Goal: Transaction & Acquisition: Purchase product/service

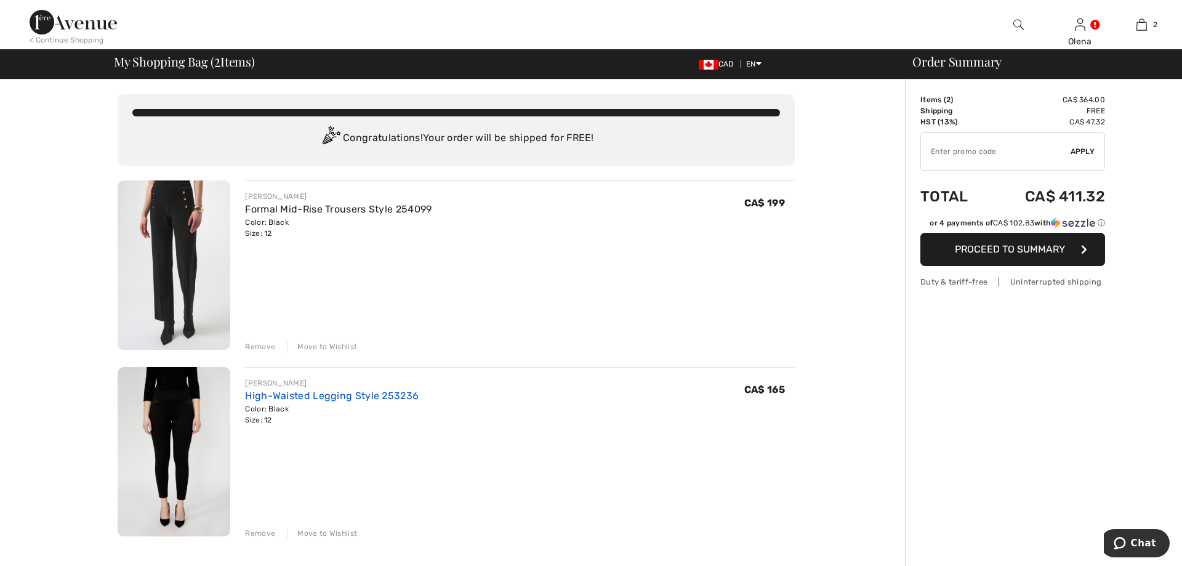
click at [308, 395] on link "High-Waisted Legging Style 253236" at bounding box center [332, 396] width 174 height 12
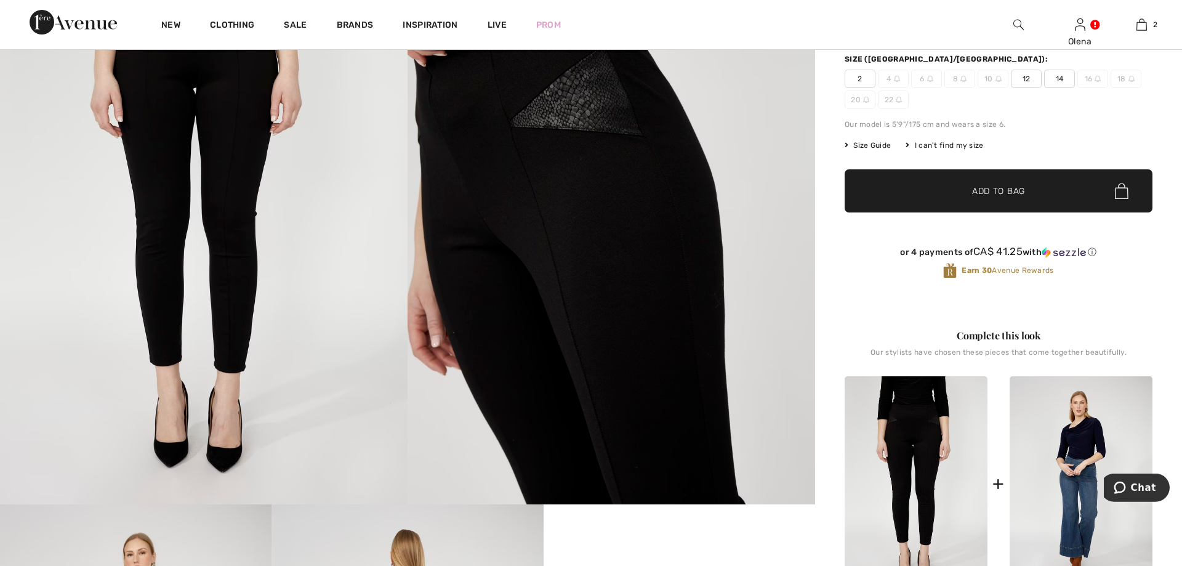
scroll to position [188, 0]
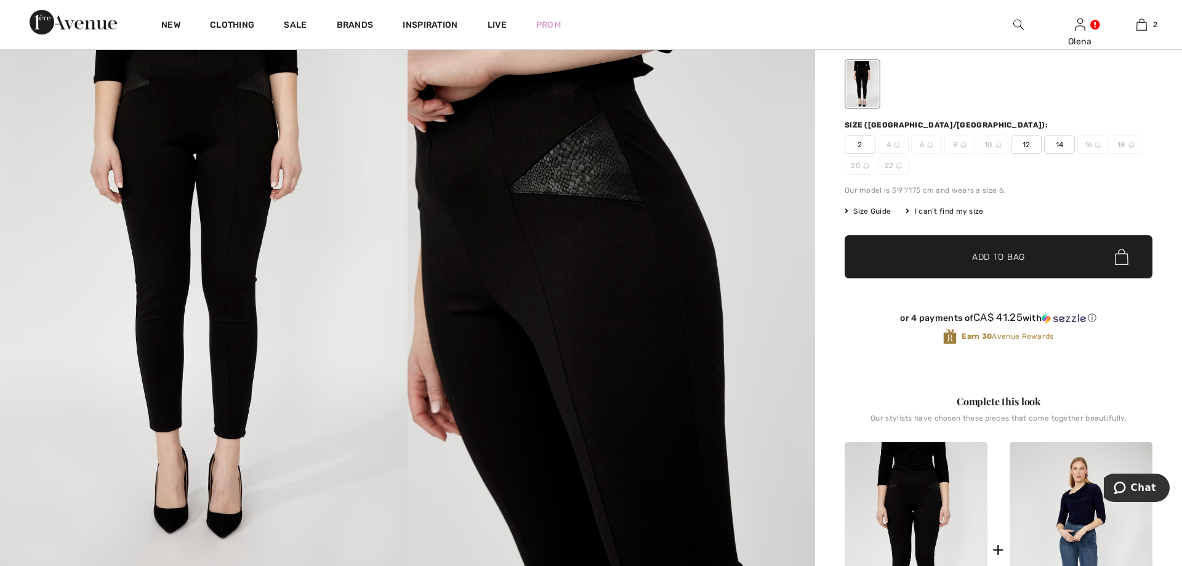
click at [257, 363] on img at bounding box center [203, 264] width 407 height 611
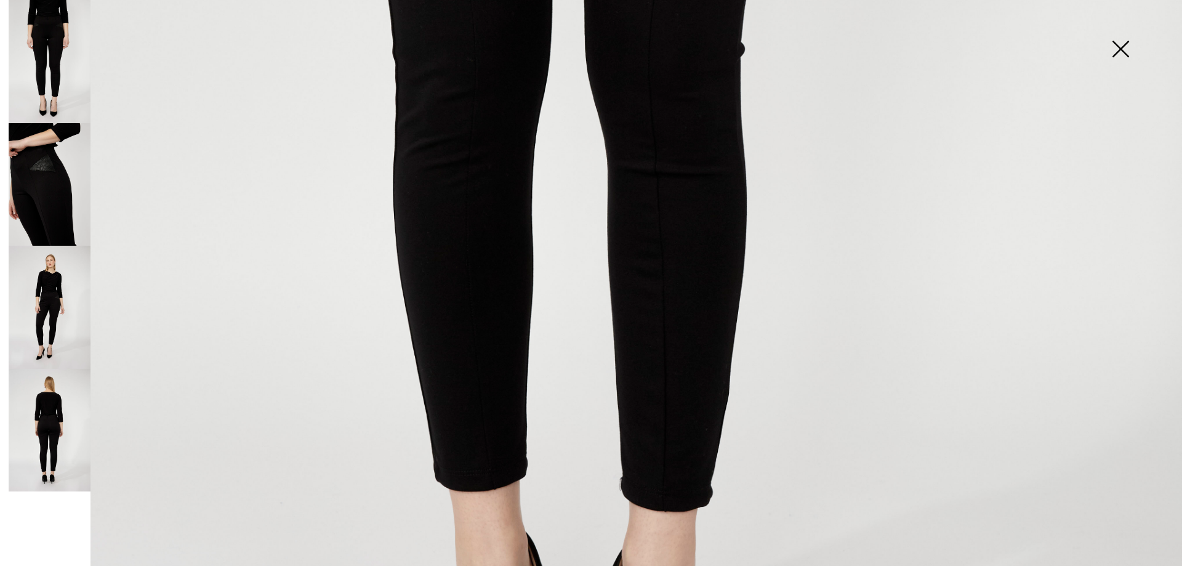
scroll to position [842, 0]
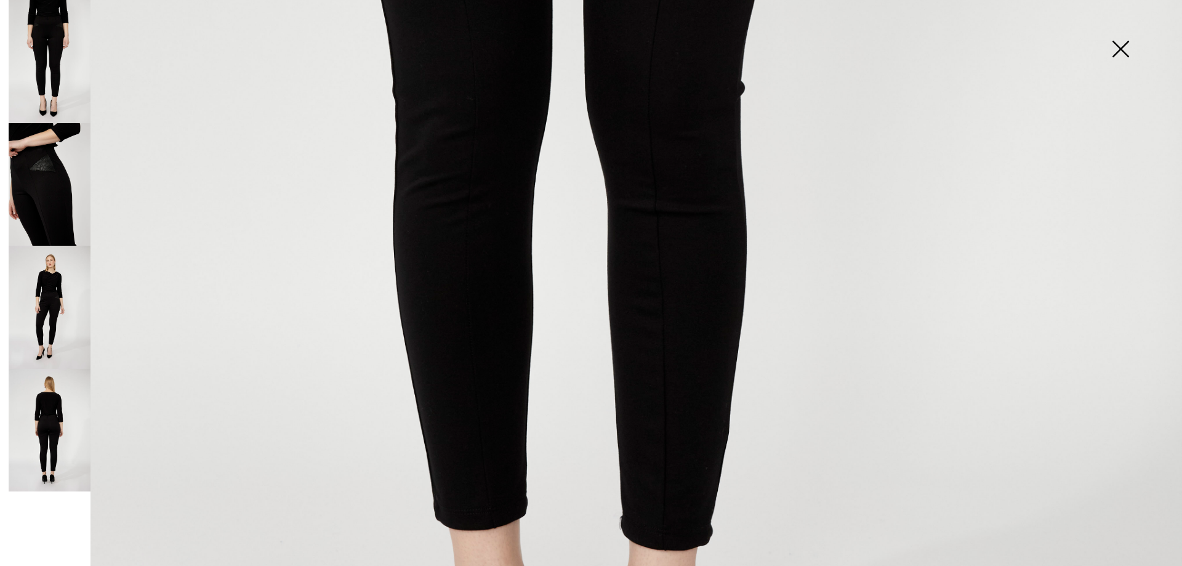
click at [38, 227] on img at bounding box center [50, 184] width 82 height 123
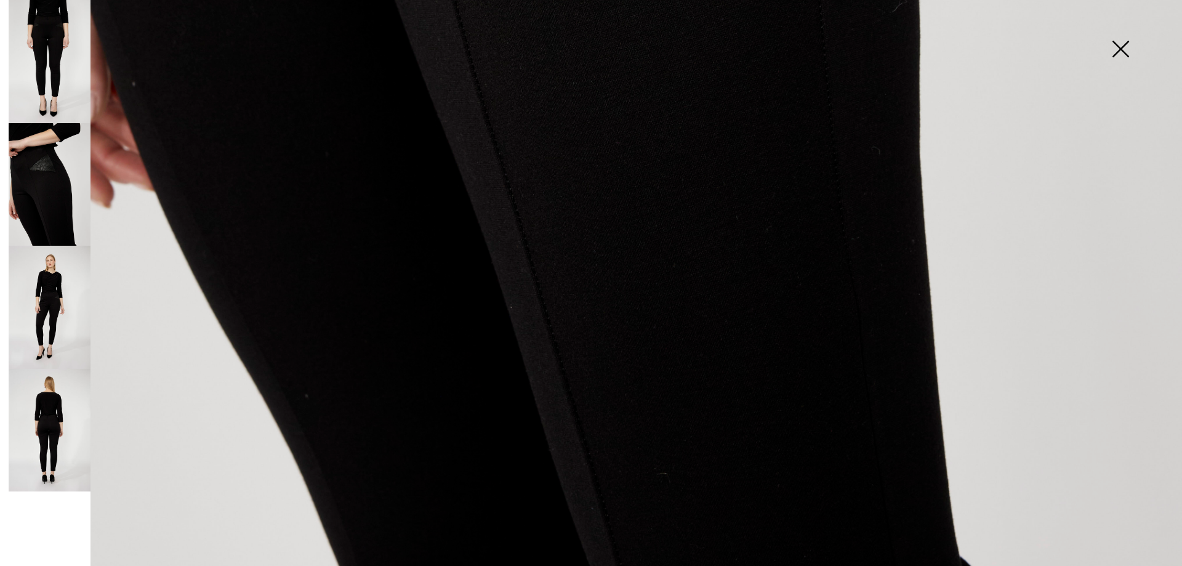
scroll to position [1207, 0]
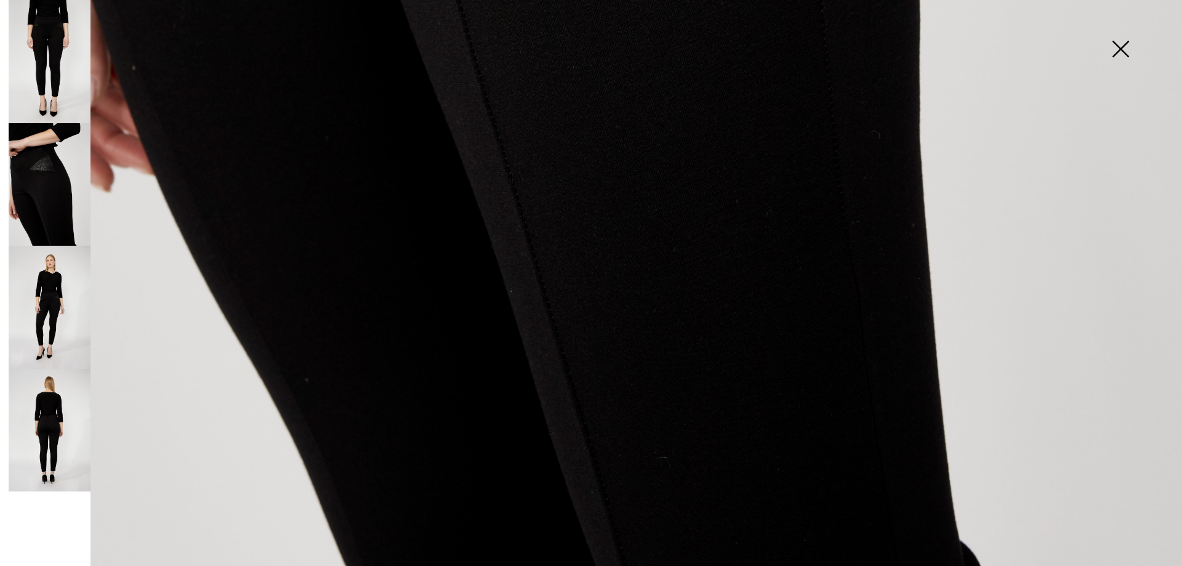
click at [63, 313] on img at bounding box center [50, 307] width 82 height 123
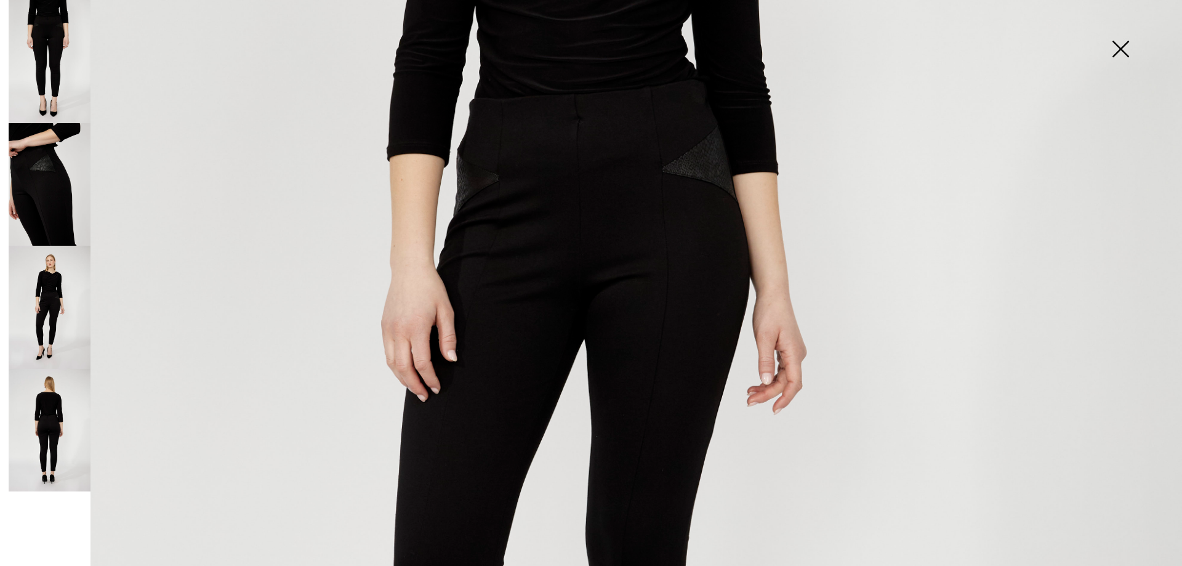
scroll to position [576, 0]
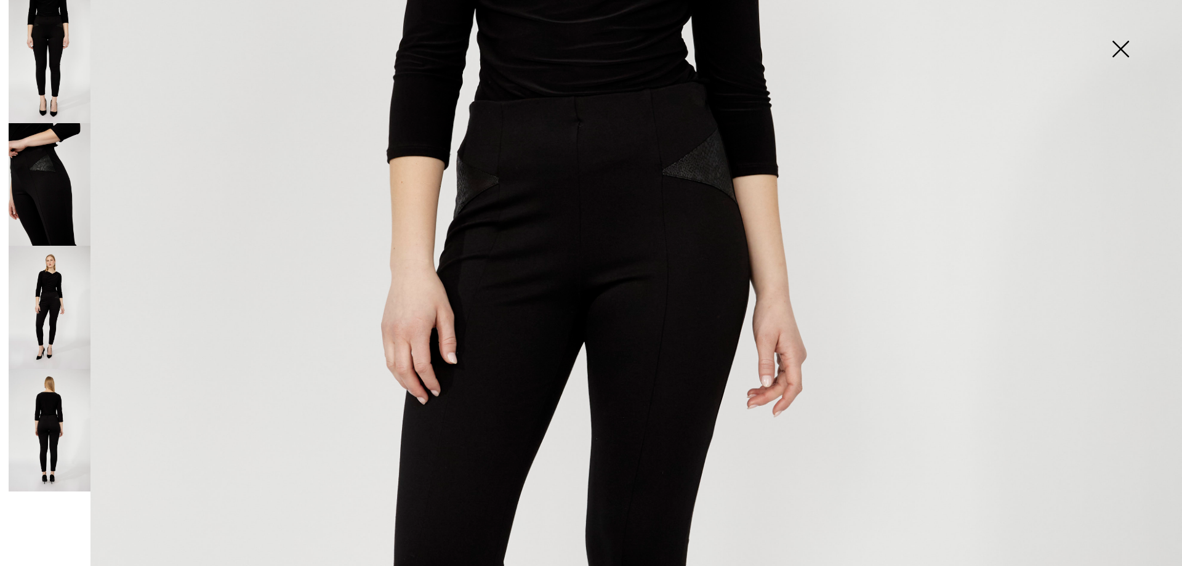
click at [28, 447] on img at bounding box center [50, 430] width 82 height 123
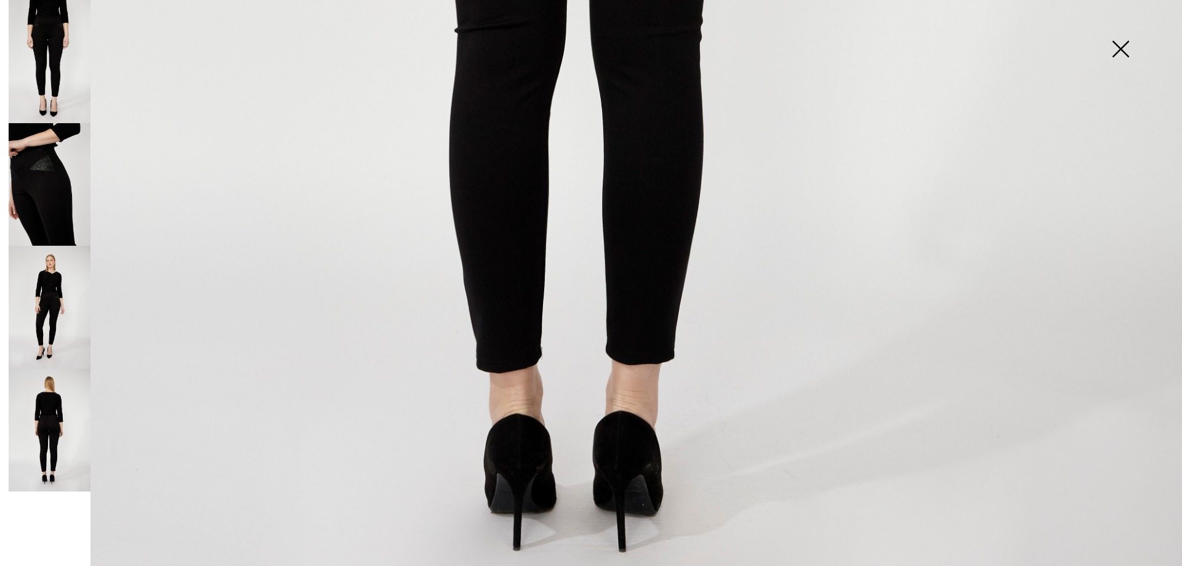
scroll to position [1207, 0]
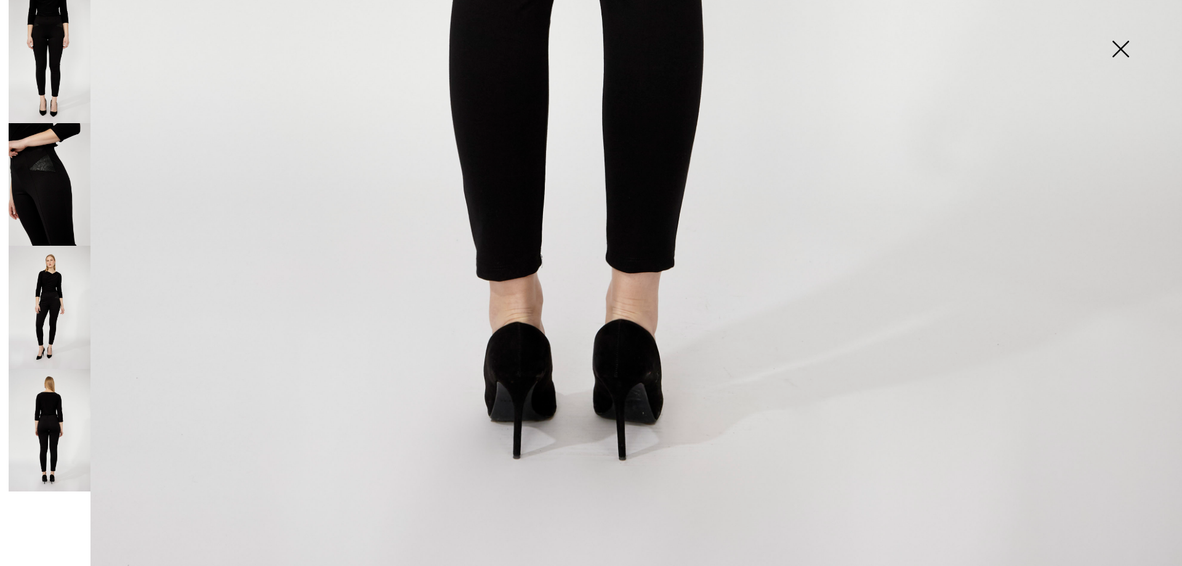
click at [1118, 62] on img at bounding box center [1120, 49] width 62 height 63
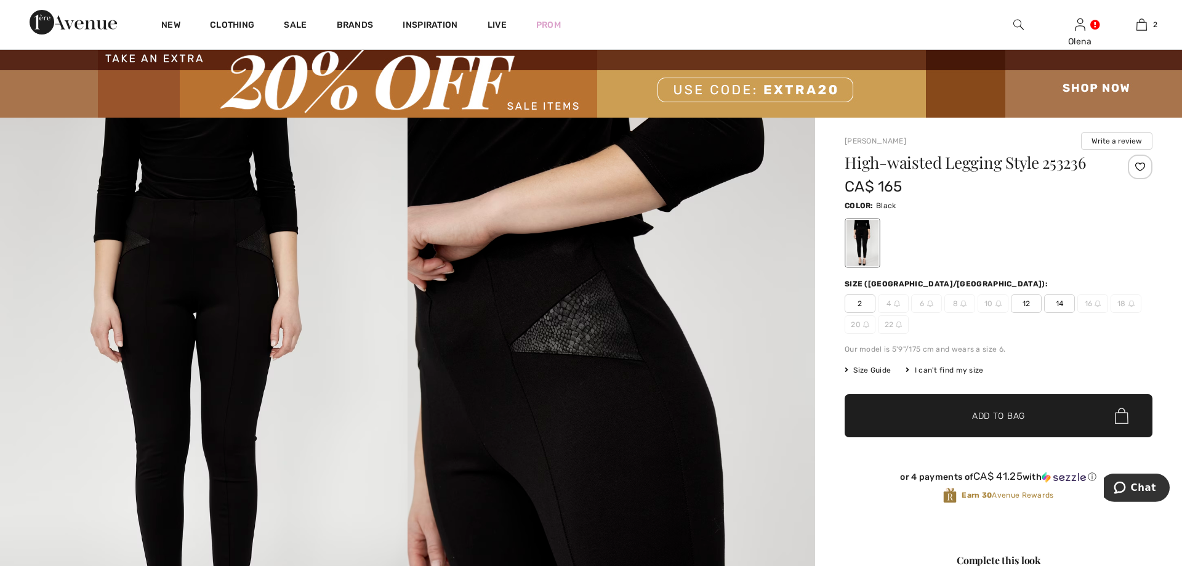
scroll to position [0, 0]
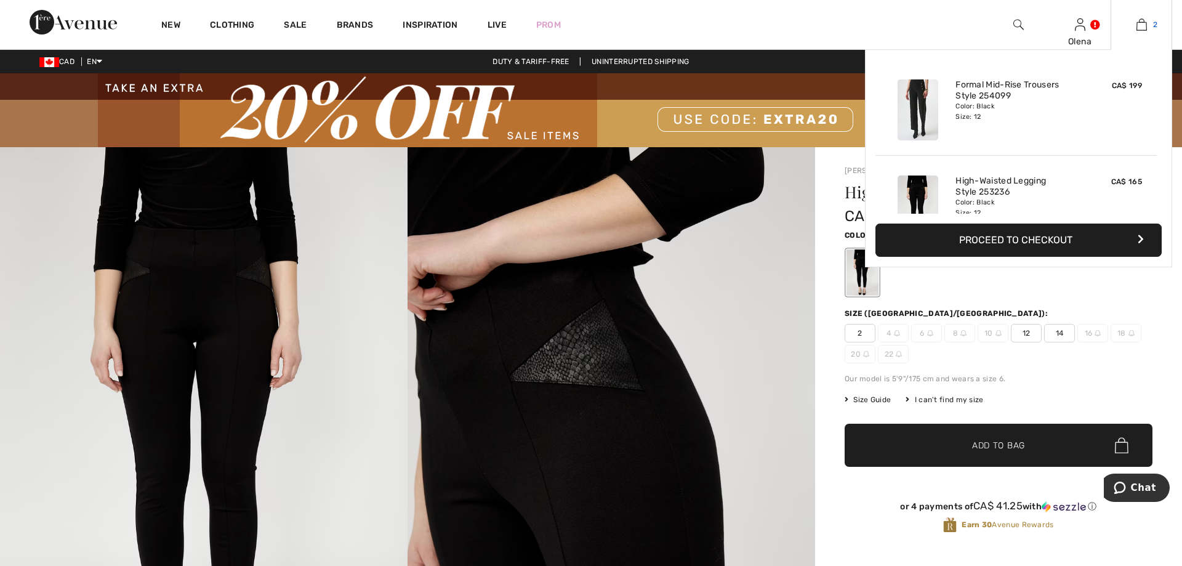
click at [1142, 26] on img at bounding box center [1141, 24] width 10 height 15
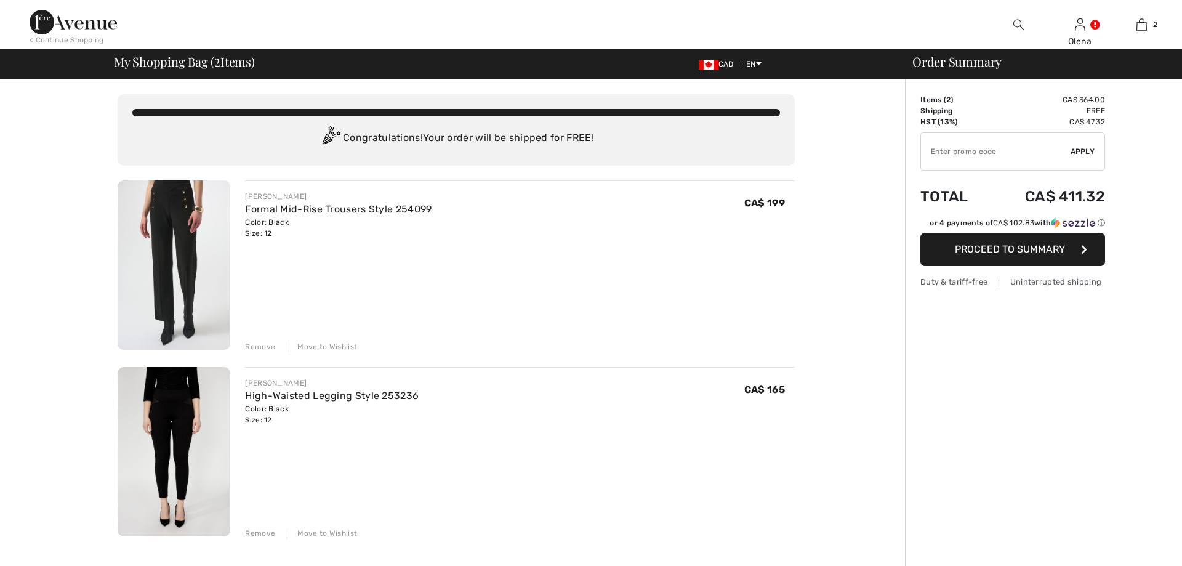
checkbox input "true"
click at [320, 345] on div "Move to Wishlist" at bounding box center [322, 346] width 70 height 11
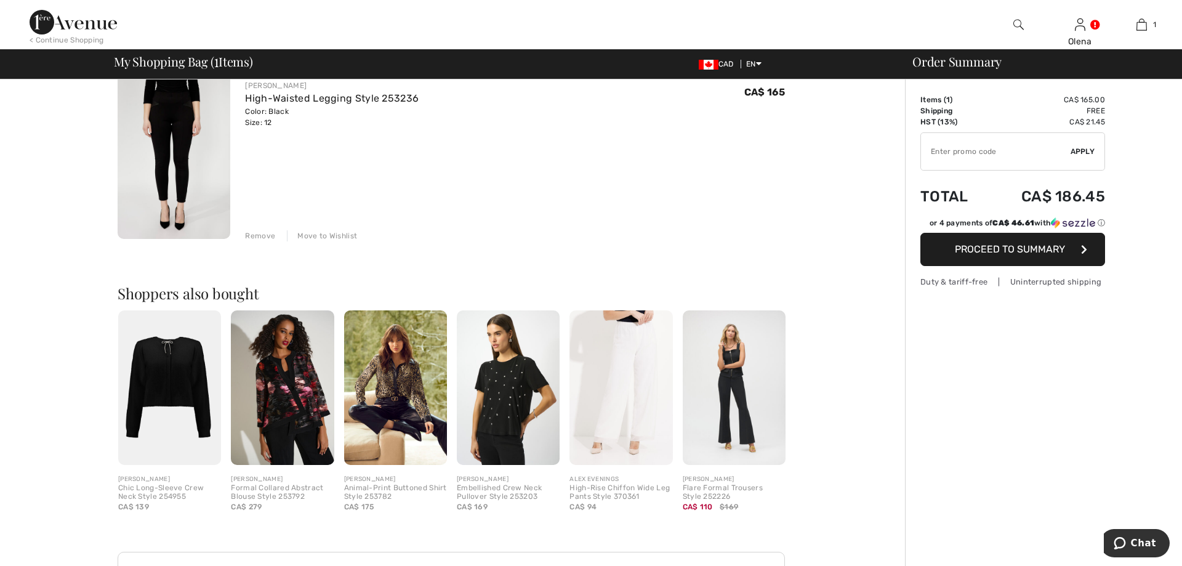
scroll to position [126, 0]
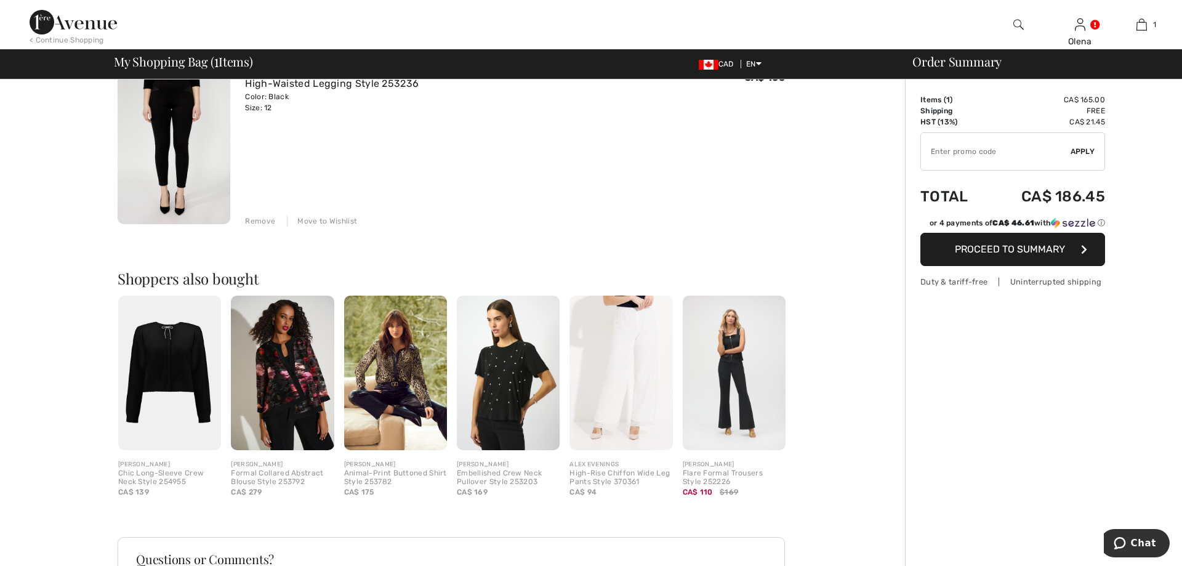
click at [401, 406] on img at bounding box center [395, 372] width 103 height 154
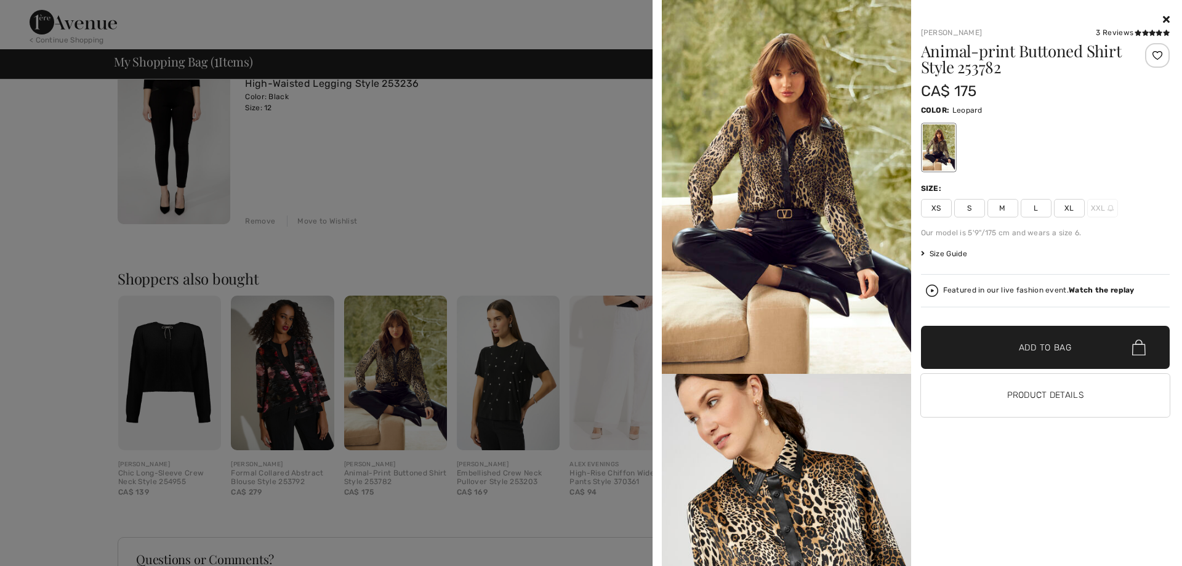
click at [500, 386] on div at bounding box center [591, 283] width 1182 height 566
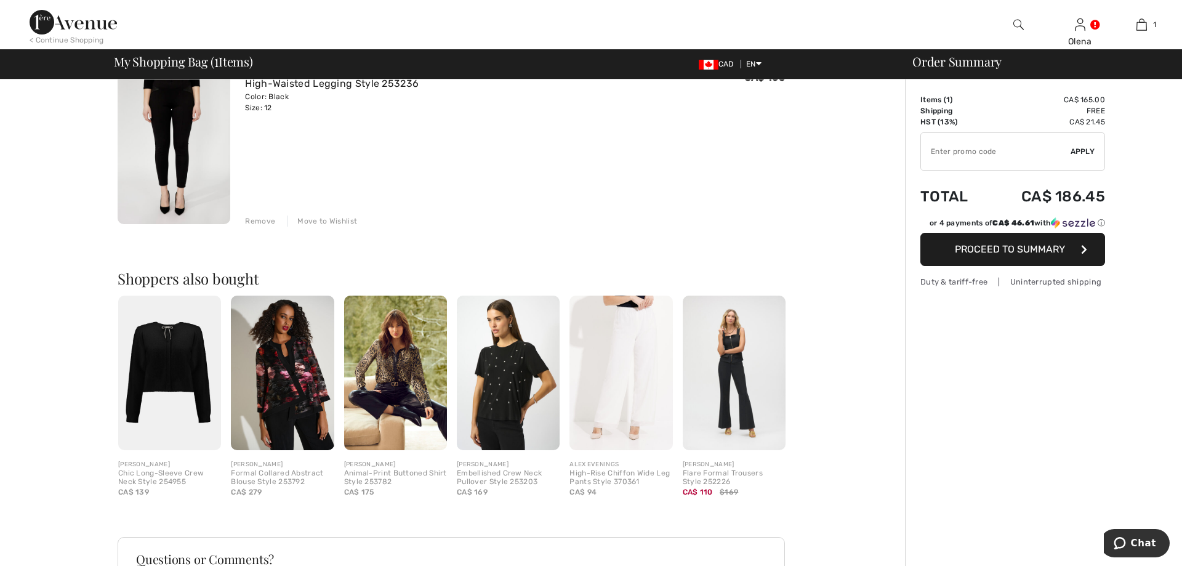
click at [521, 385] on img at bounding box center [508, 372] width 103 height 154
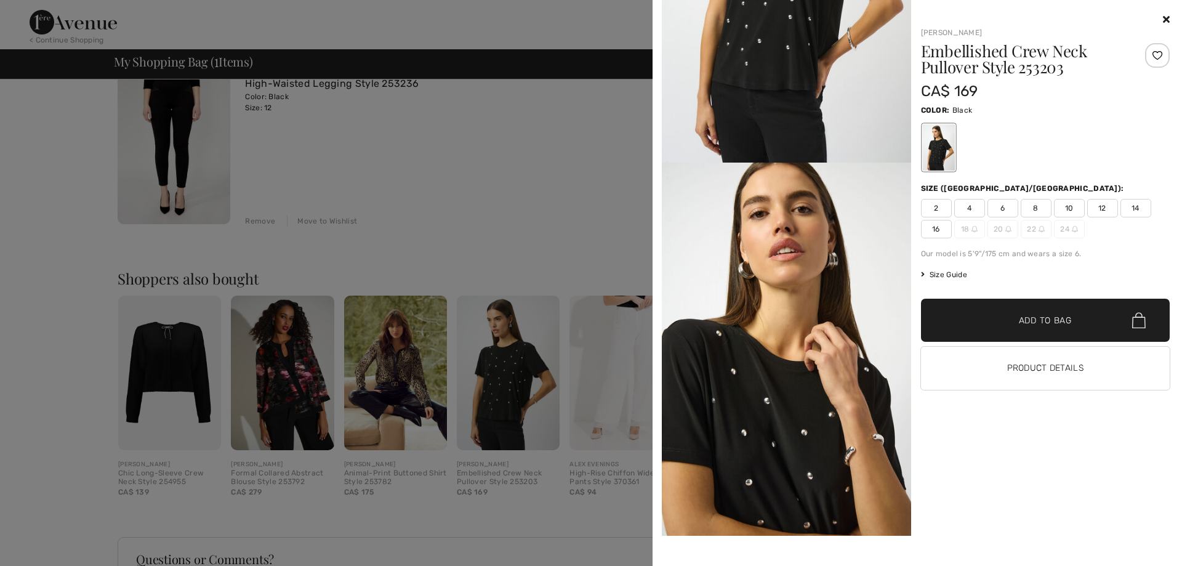
scroll to position [0, 0]
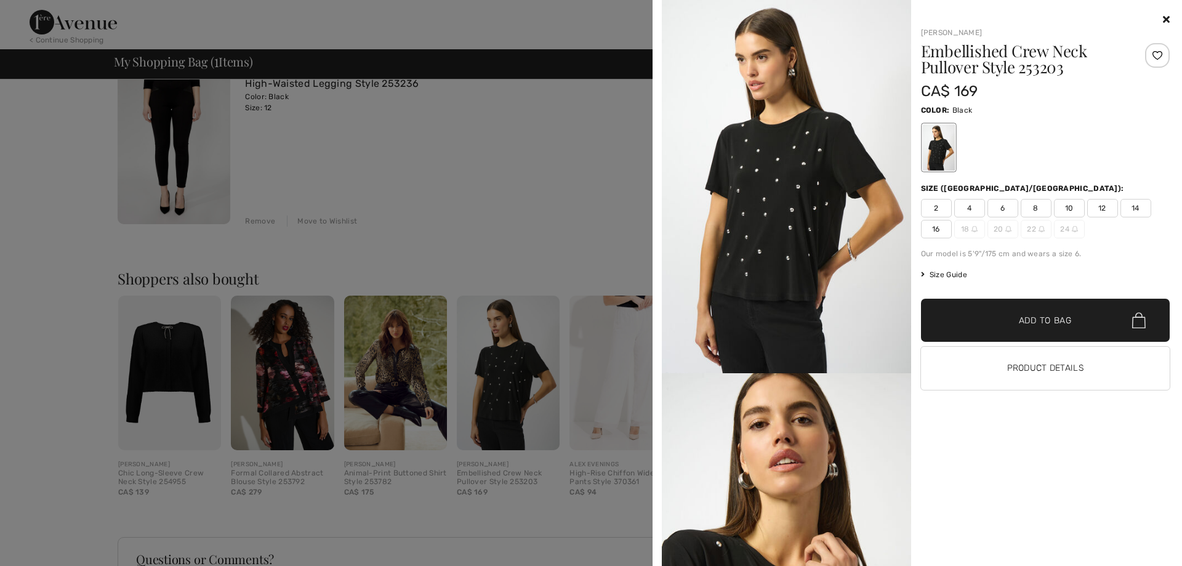
click at [1162, 18] on div at bounding box center [1045, 19] width 249 height 15
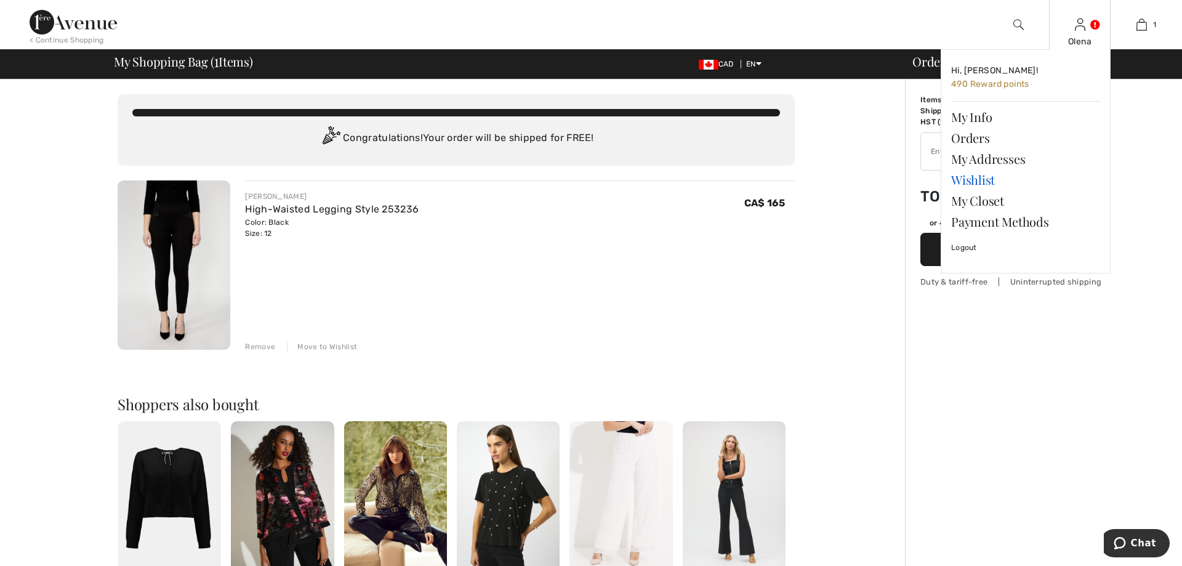
click at [994, 185] on link "Wishlist" at bounding box center [1025, 179] width 149 height 21
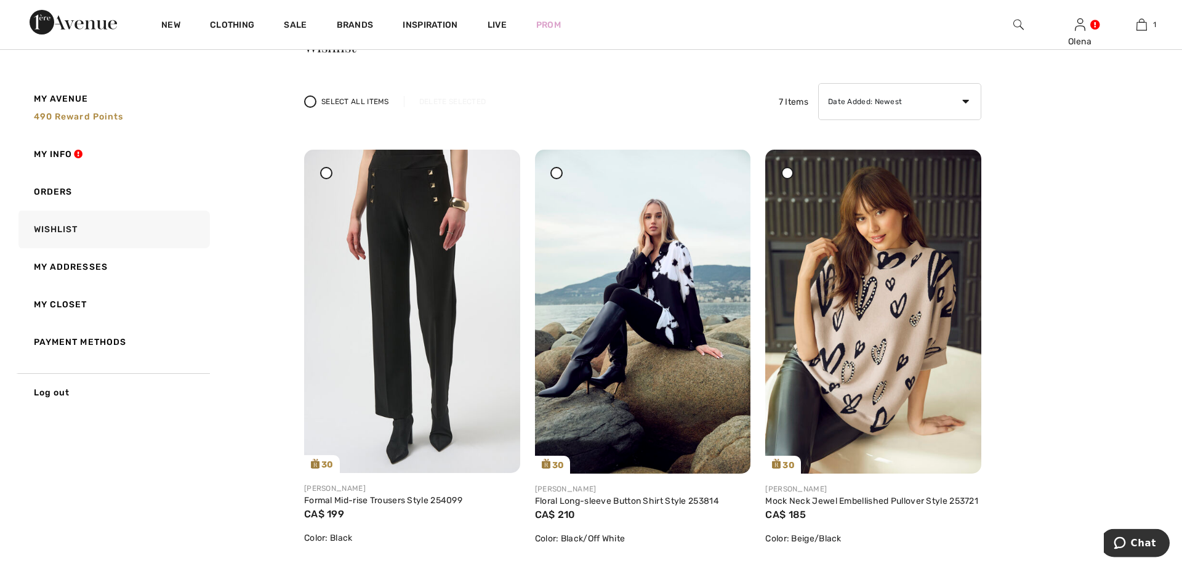
scroll to position [63, 0]
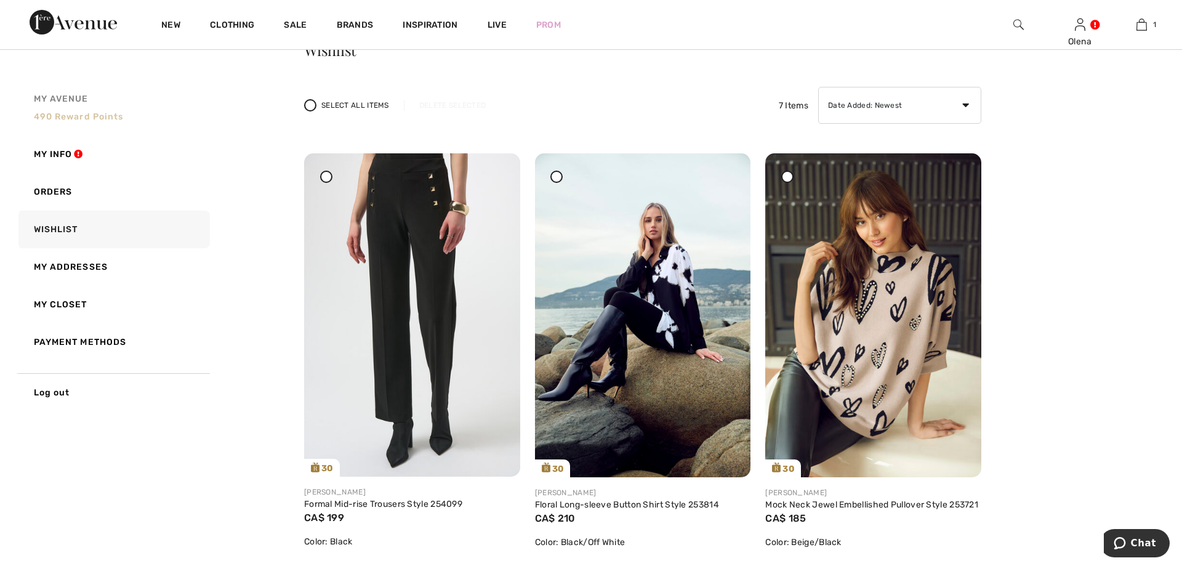
click at [59, 120] on span "490 Reward points" at bounding box center [79, 116] width 90 height 10
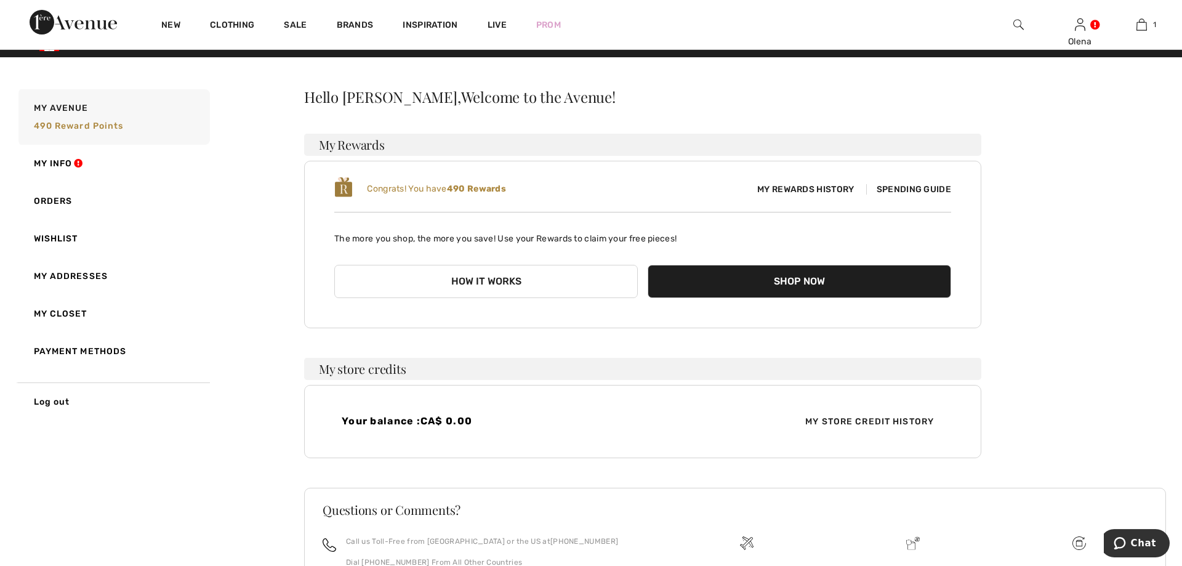
scroll to position [0, 0]
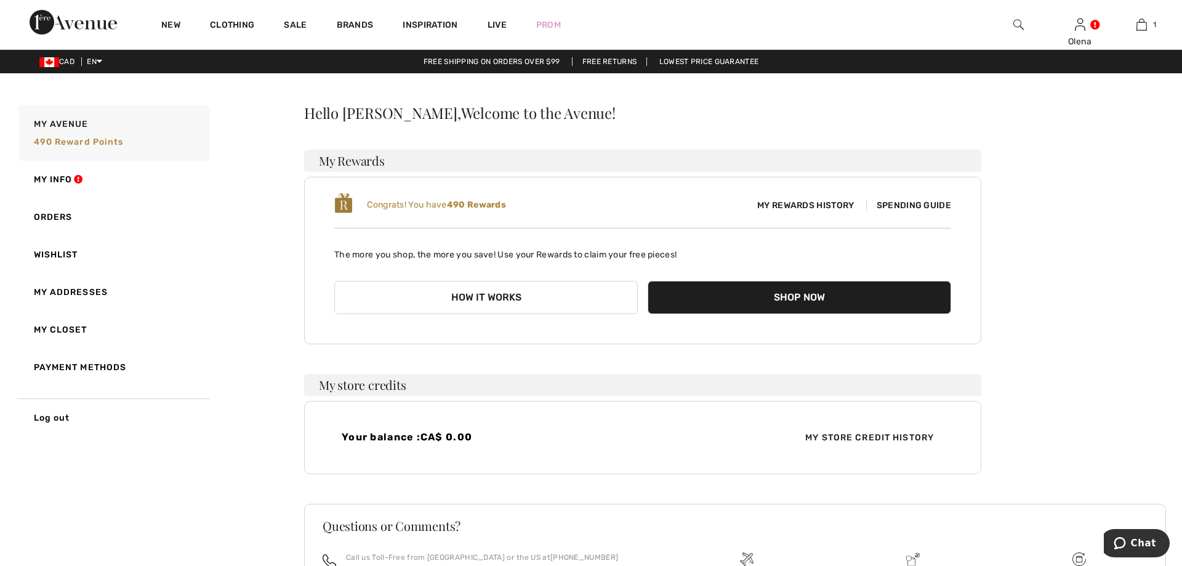
click at [907, 204] on span "Spending Guide" at bounding box center [908, 205] width 85 height 10
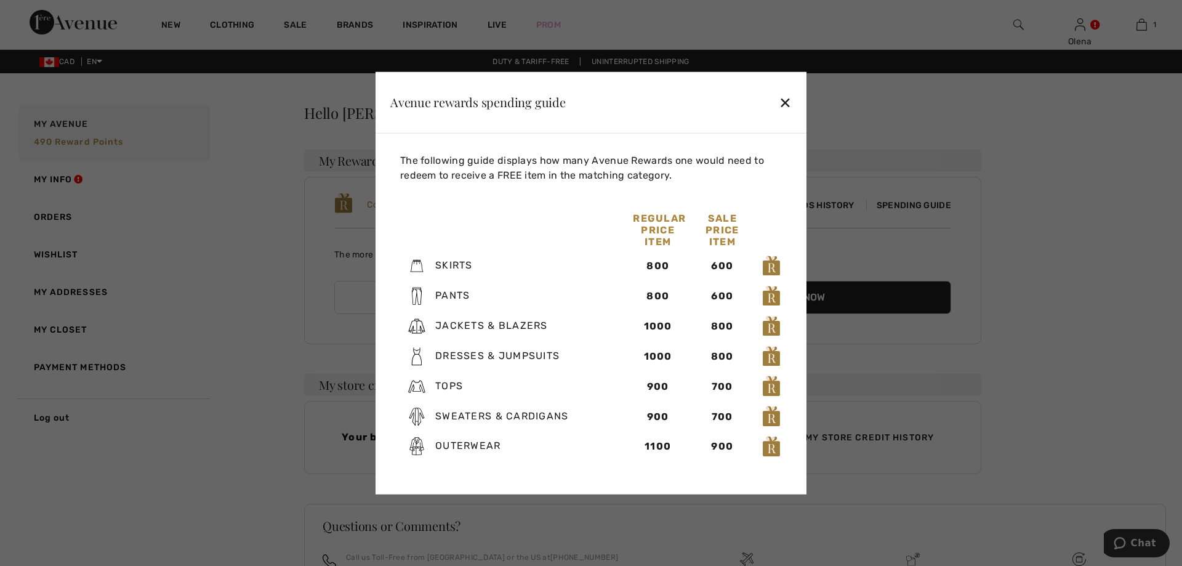
click at [784, 108] on div "✕" at bounding box center [785, 102] width 13 height 26
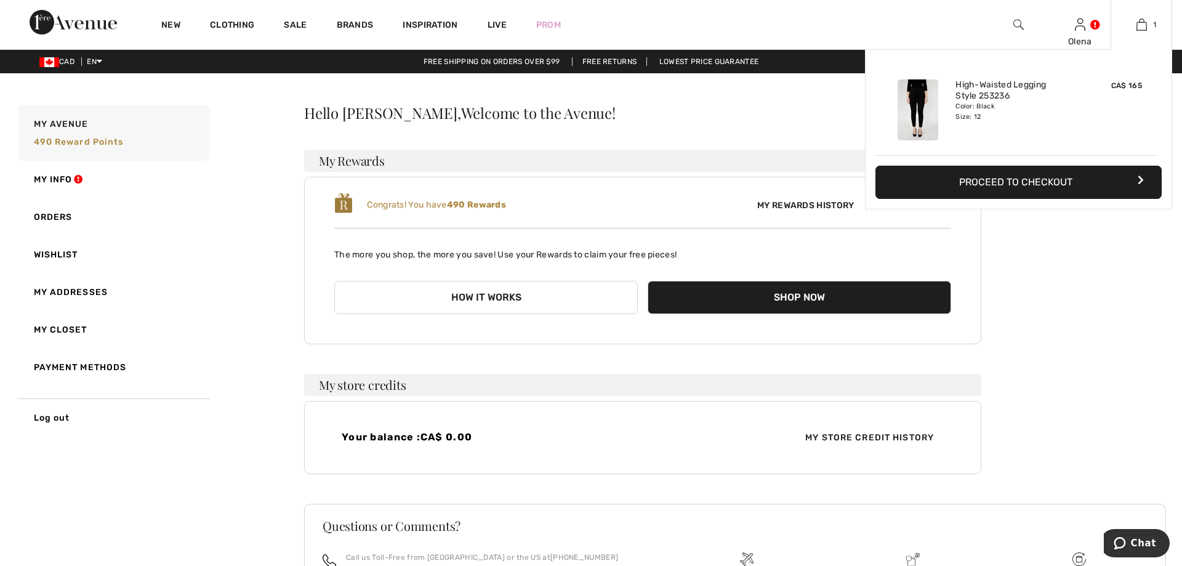
click at [1127, 33] on div "1 Added to Bag Frank Lyman High-waisted Legging Style 253236 CA$ 165 Color: Bla…" at bounding box center [1141, 24] width 62 height 49
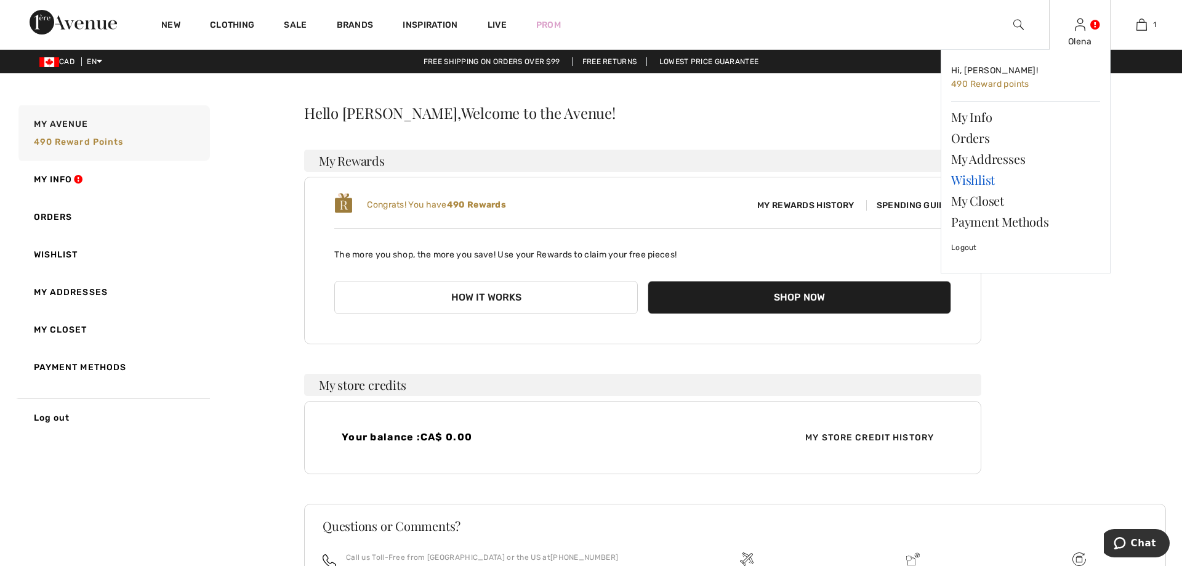
click at [979, 175] on link "Wishlist" at bounding box center [1025, 179] width 149 height 21
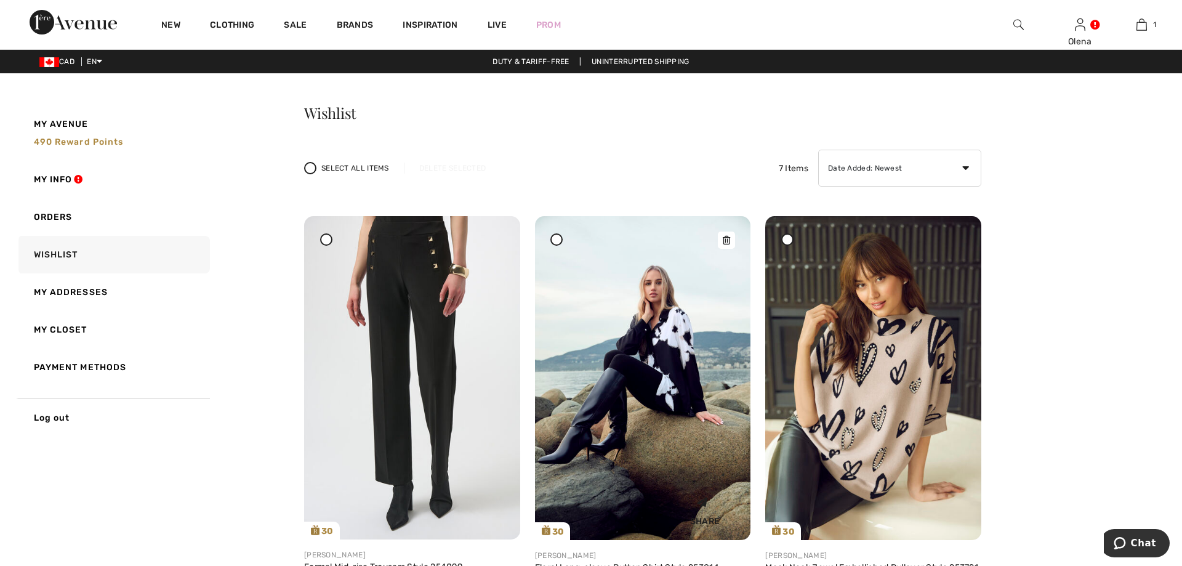
click at [647, 323] on img at bounding box center [643, 378] width 216 height 324
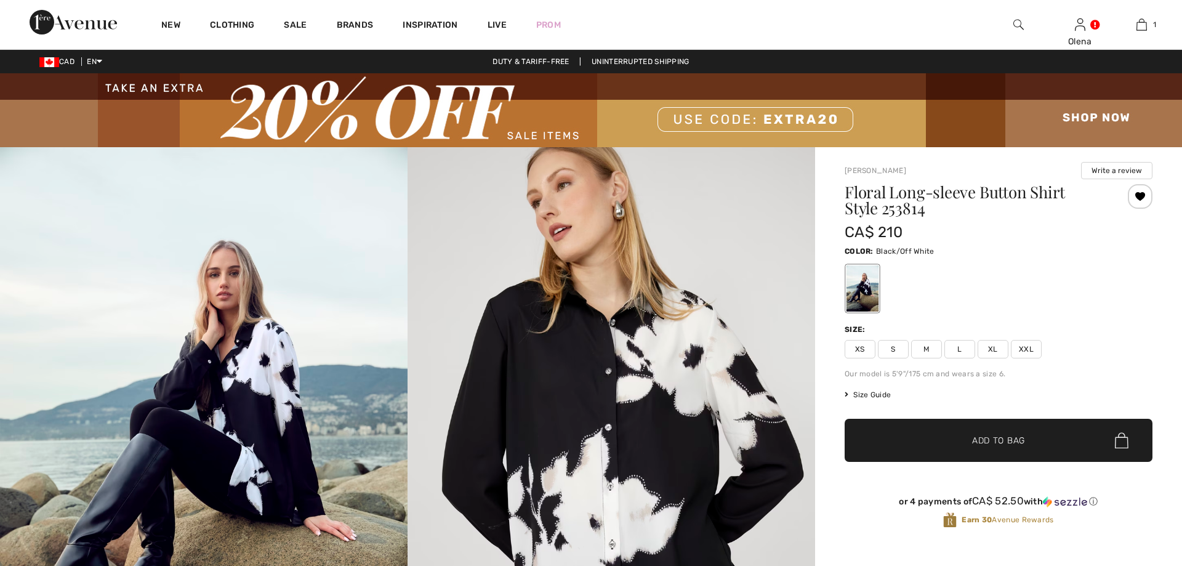
click at [958, 348] on span "L" at bounding box center [959, 349] width 31 height 18
click at [987, 441] on span "Add to Bag" at bounding box center [998, 440] width 53 height 13
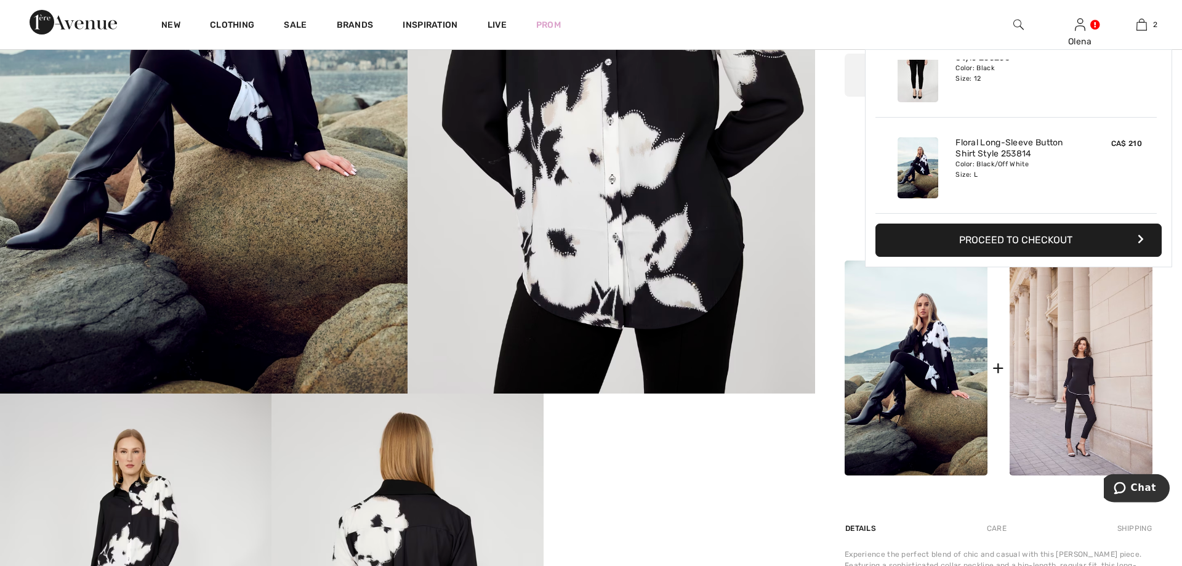
scroll to position [377, 0]
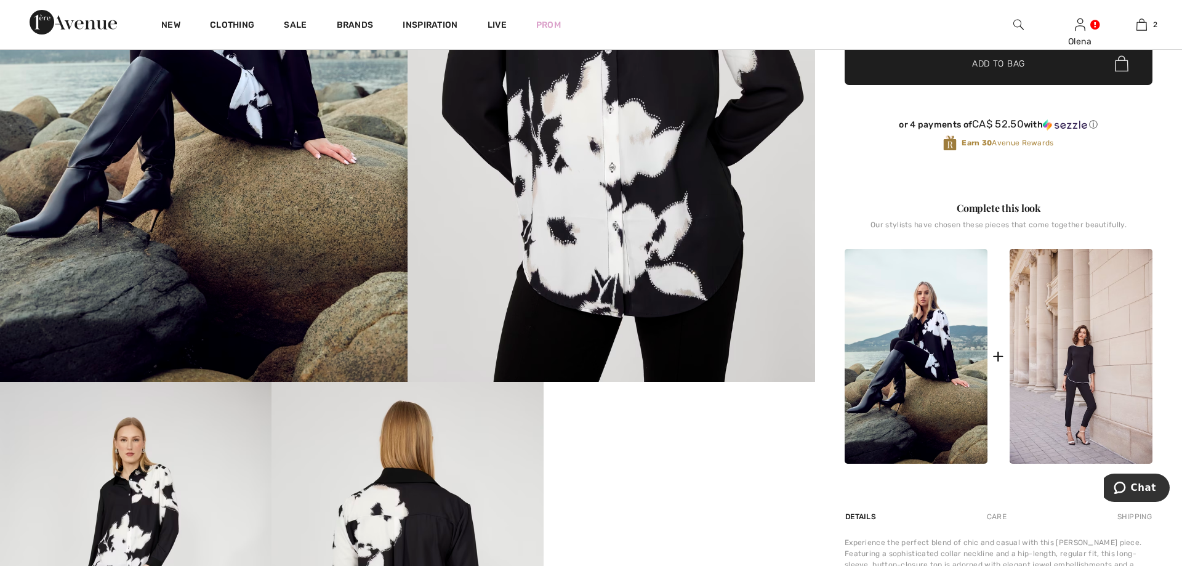
click at [515, 156] on img at bounding box center [610, 75] width 407 height 611
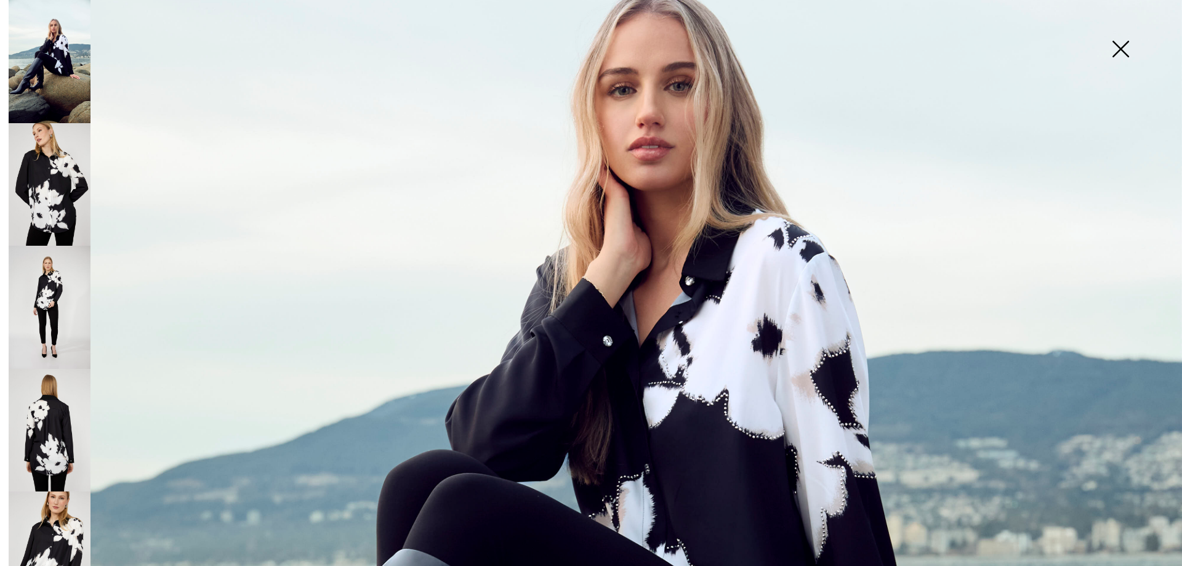
scroll to position [561, 0]
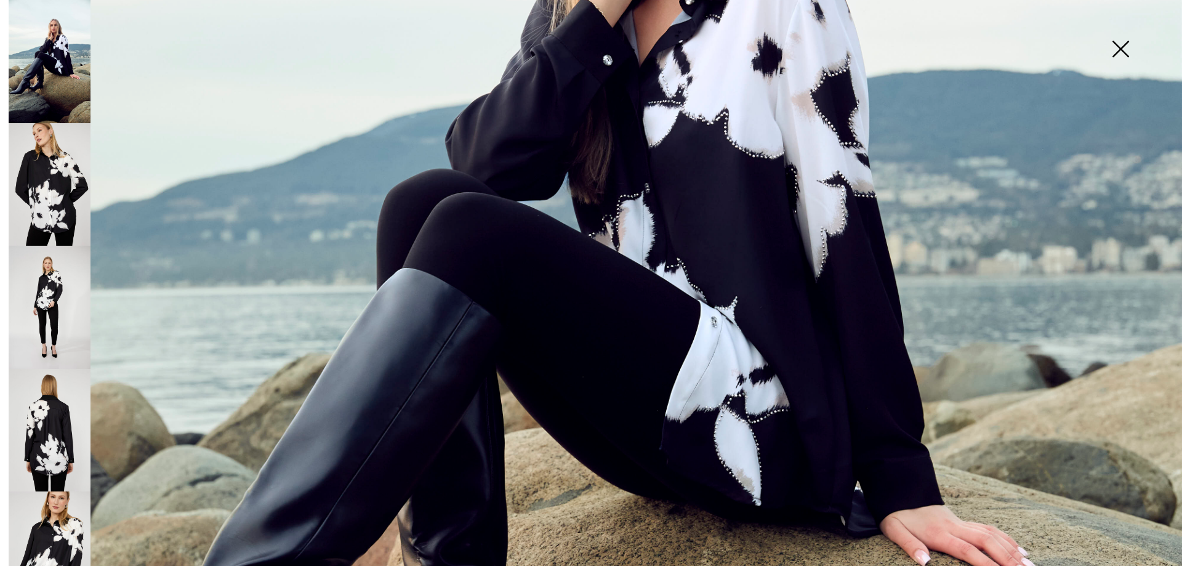
click at [64, 213] on img at bounding box center [50, 184] width 82 height 123
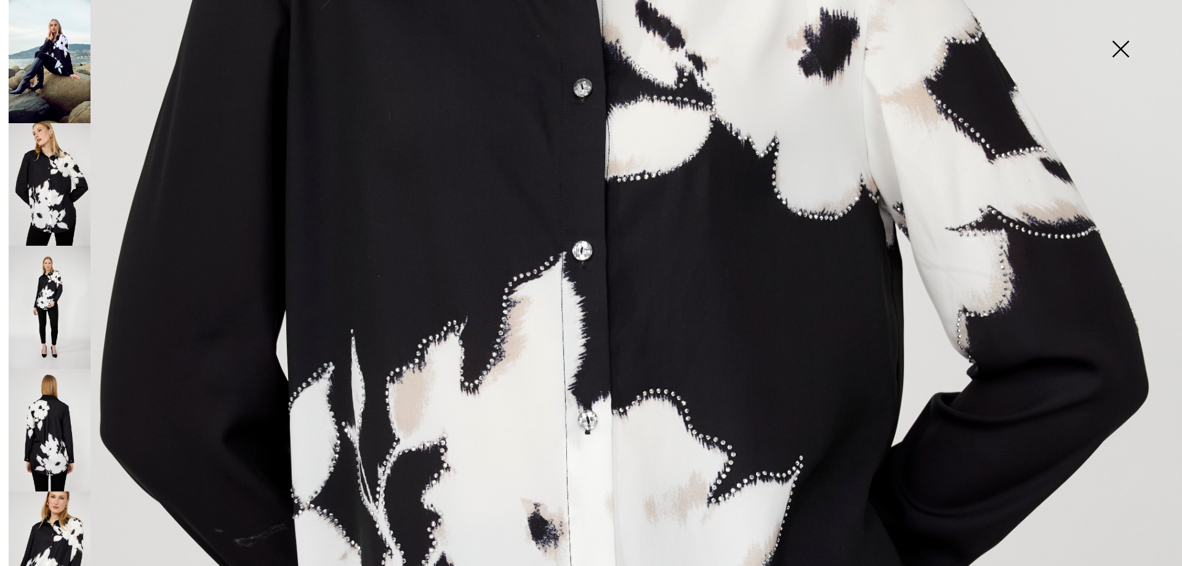
click at [46, 326] on img at bounding box center [50, 307] width 82 height 123
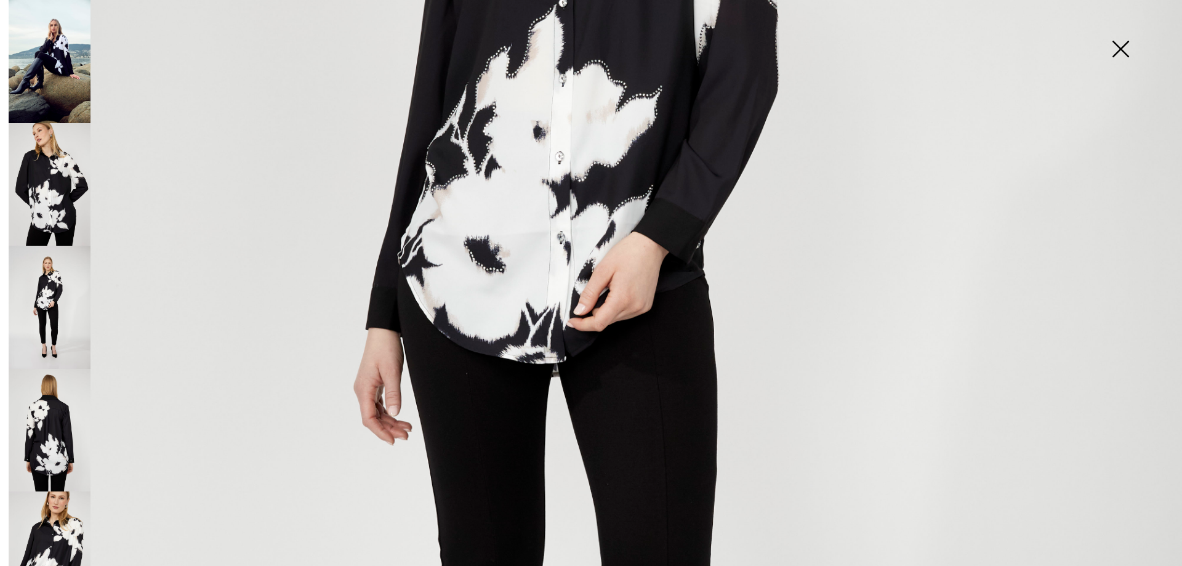
click at [58, 409] on img at bounding box center [50, 430] width 82 height 123
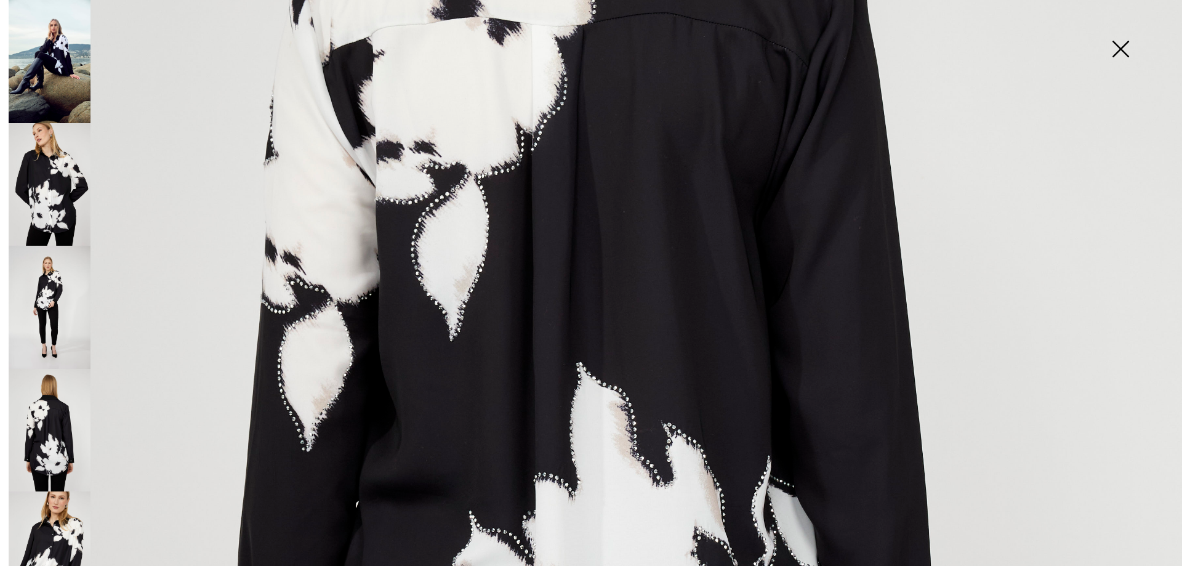
scroll to position [49, 0]
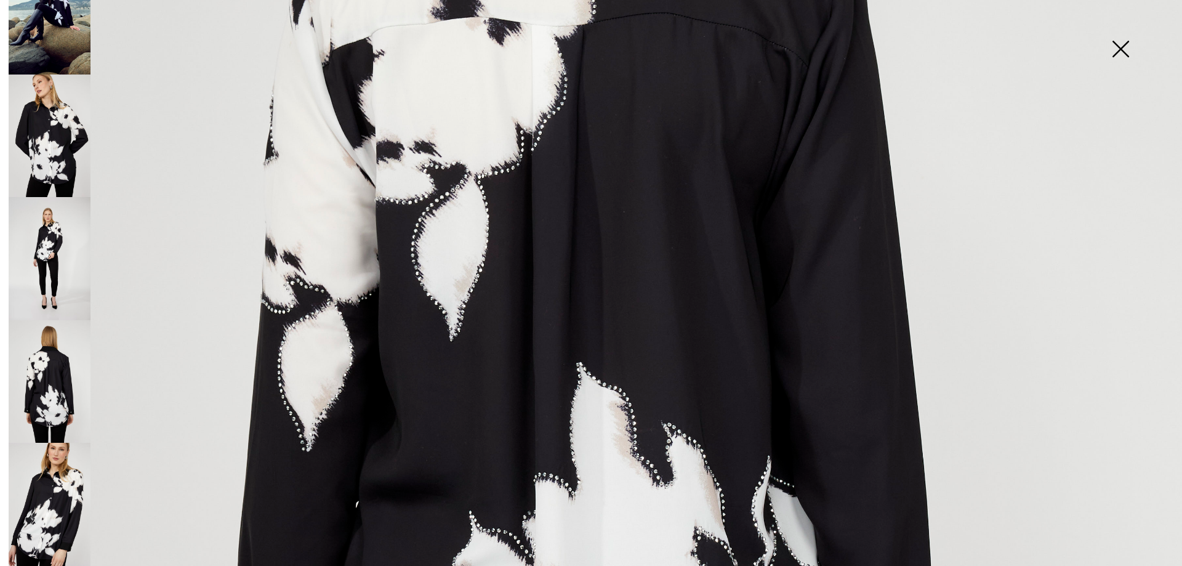
click at [49, 229] on img at bounding box center [50, 258] width 82 height 123
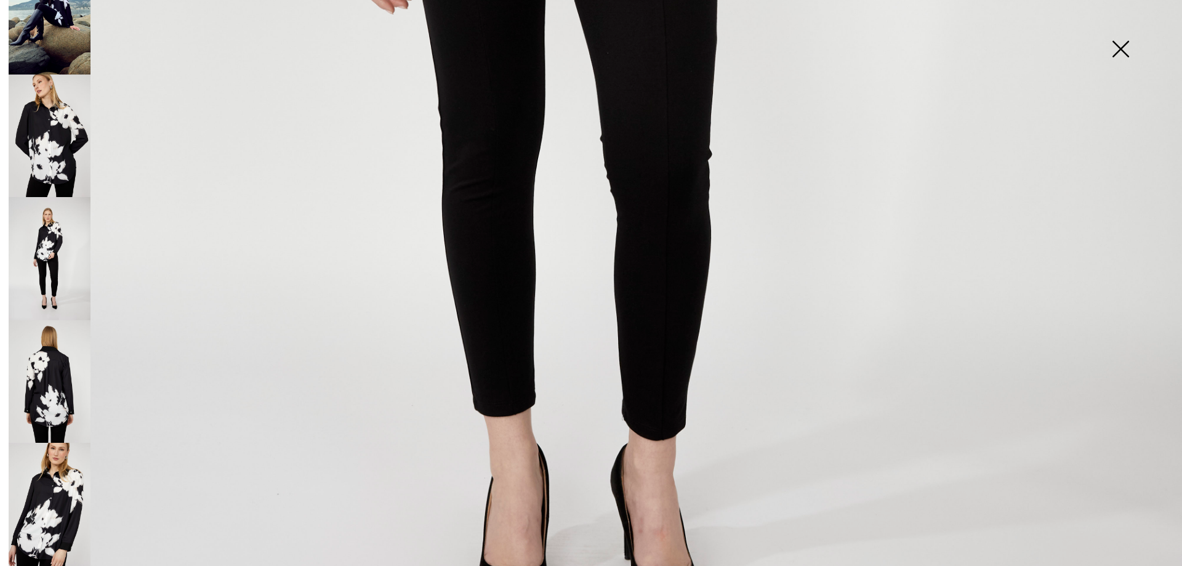
scroll to position [1123, 0]
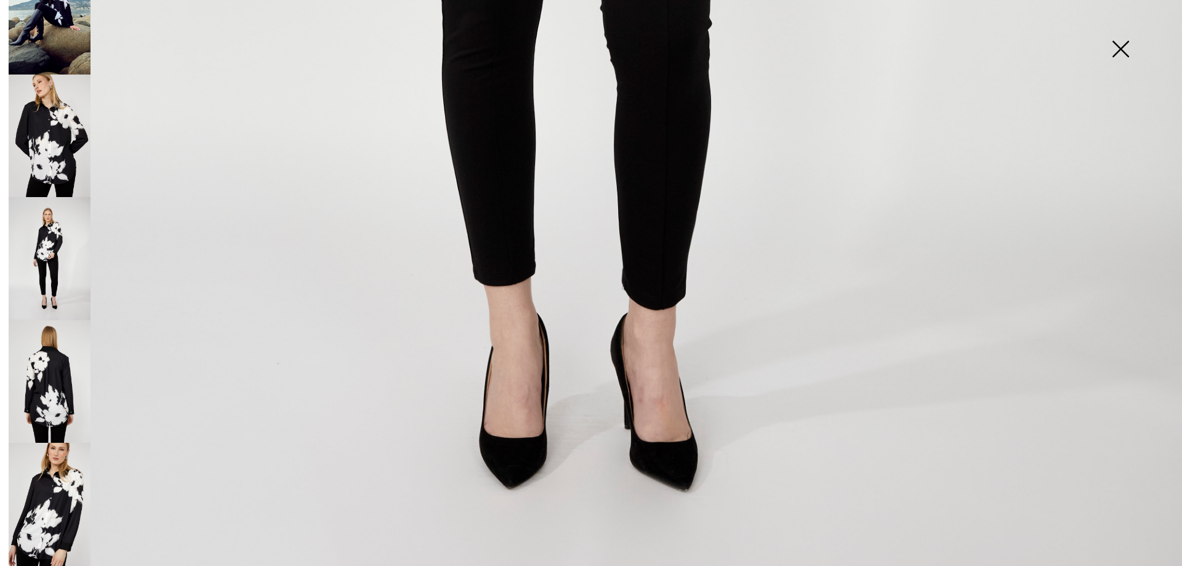
click at [73, 417] on img at bounding box center [50, 381] width 82 height 123
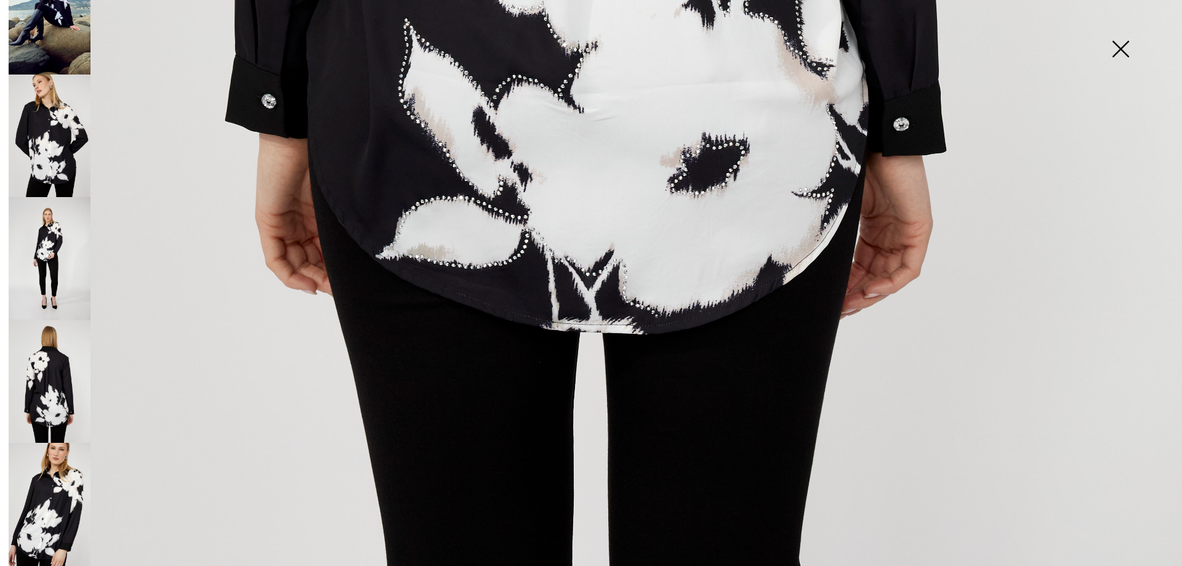
scroll to position [1207, 0]
click at [59, 497] on img at bounding box center [50, 504] width 82 height 123
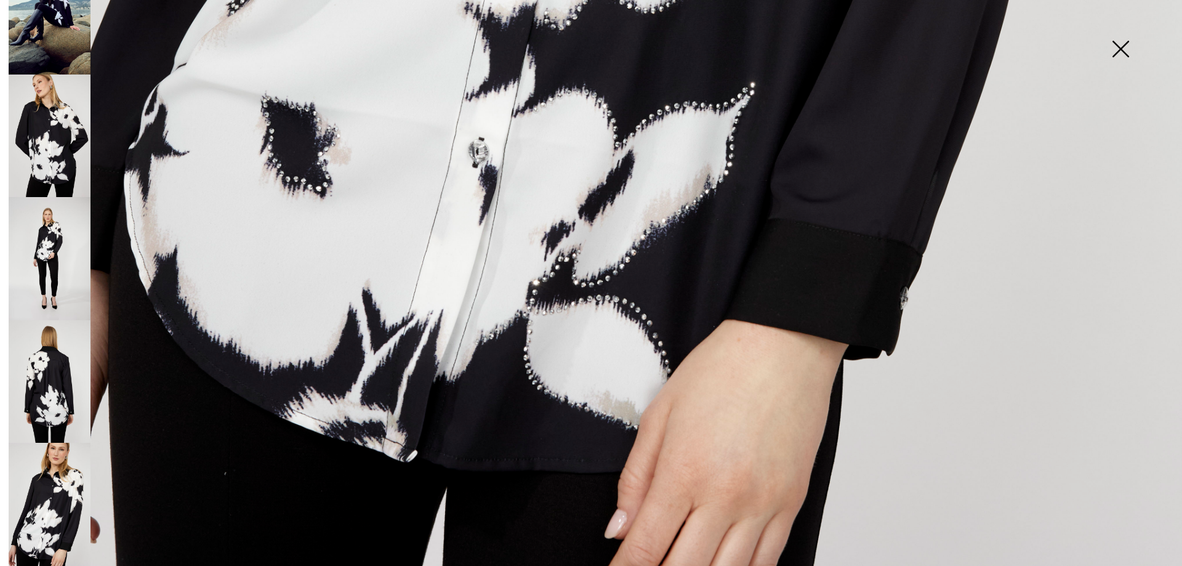
click at [1119, 48] on img at bounding box center [1120, 49] width 62 height 63
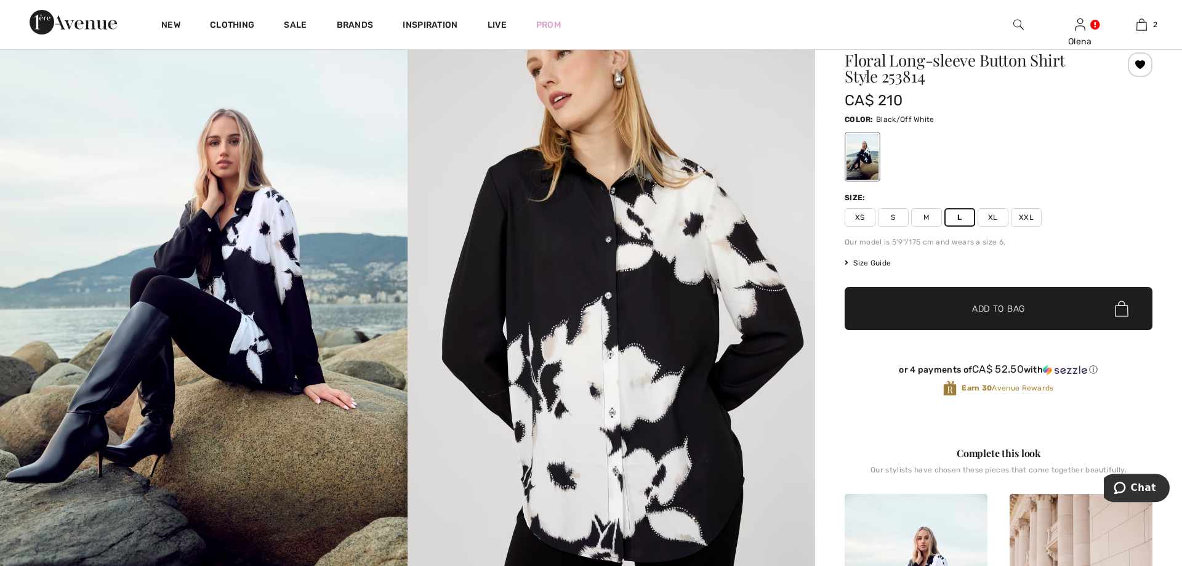
scroll to position [0, 0]
